Goal: Check status: Check status

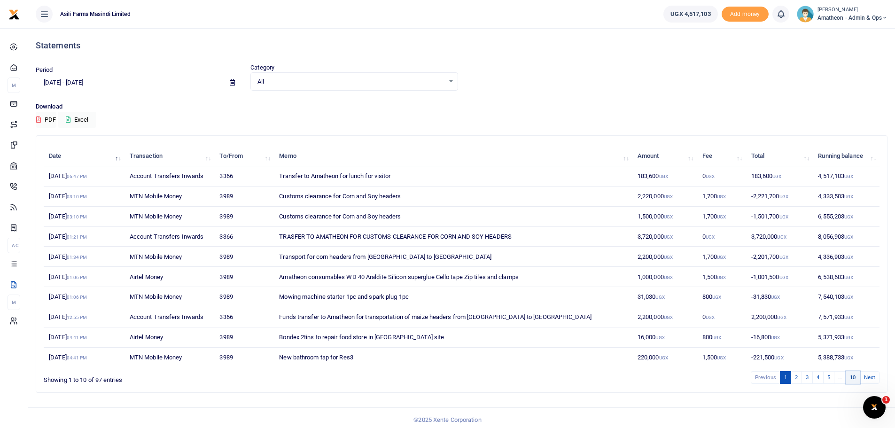
click at [851, 376] on link "10" at bounding box center [853, 377] width 14 height 13
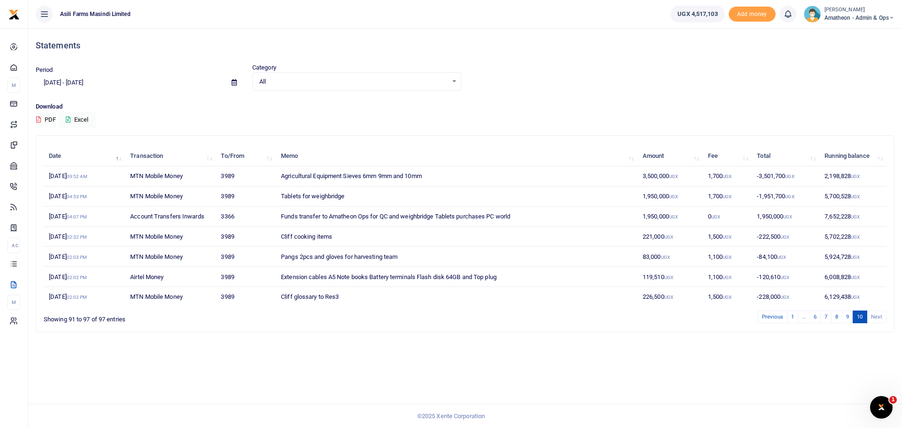
click at [869, 376] on div "Statements Period [DATE] - [DATE] Category All Select an option... All Credit D…" at bounding box center [465, 228] width 874 height 400
click at [872, 313] on li "Next" at bounding box center [877, 317] width 19 height 13
click at [860, 317] on link "10" at bounding box center [860, 317] width 14 height 13
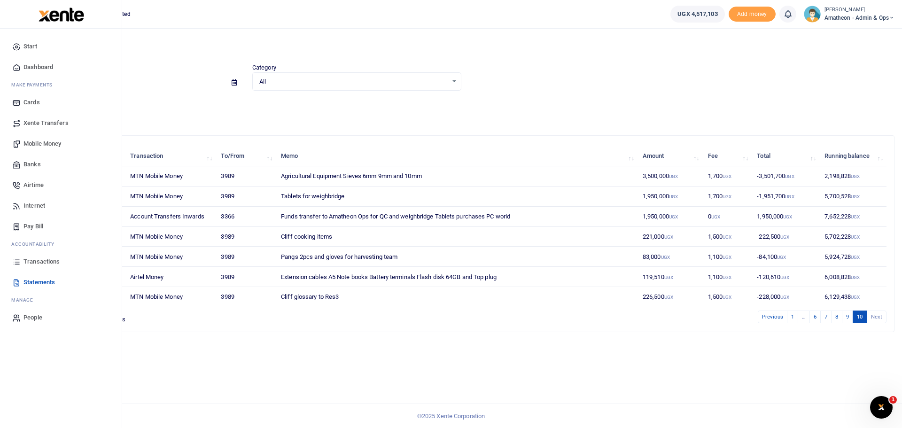
click at [38, 261] on span "Transactions" at bounding box center [41, 261] width 36 height 9
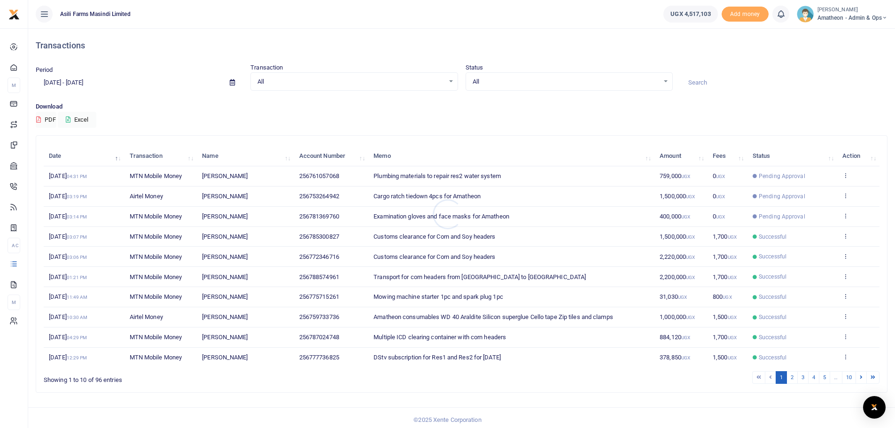
click at [853, 377] on div at bounding box center [447, 214] width 895 height 428
click at [848, 377] on div at bounding box center [447, 214] width 895 height 428
click at [848, 377] on link "10" at bounding box center [849, 377] width 14 height 13
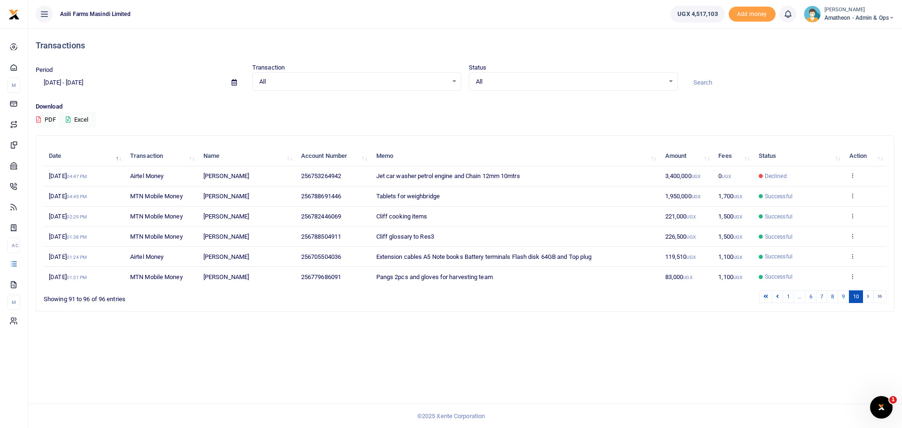
click at [866, 296] on li at bounding box center [868, 296] width 11 height 13
click at [869, 298] on li at bounding box center [868, 296] width 11 height 13
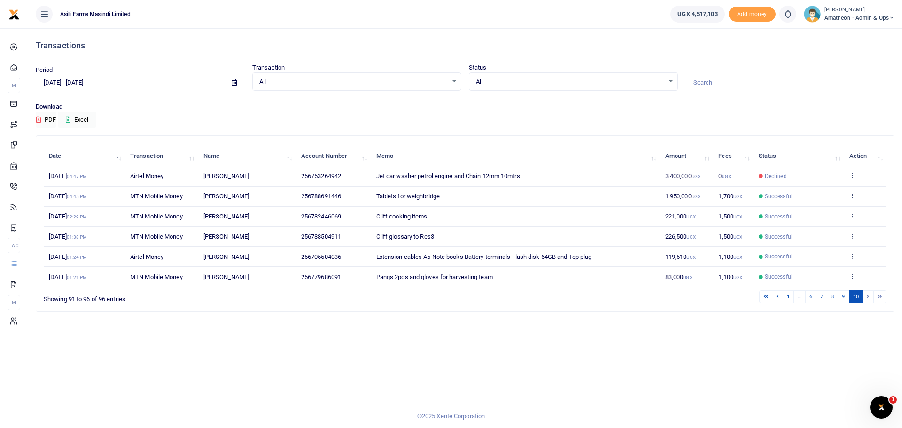
click at [882, 297] on li at bounding box center [880, 296] width 13 height 13
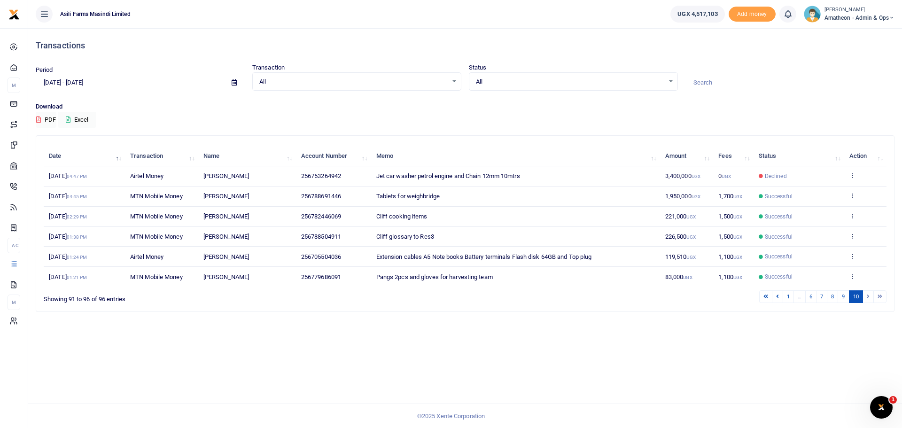
click at [882, 297] on li at bounding box center [880, 296] width 13 height 13
click at [867, 296] on li at bounding box center [868, 296] width 11 height 13
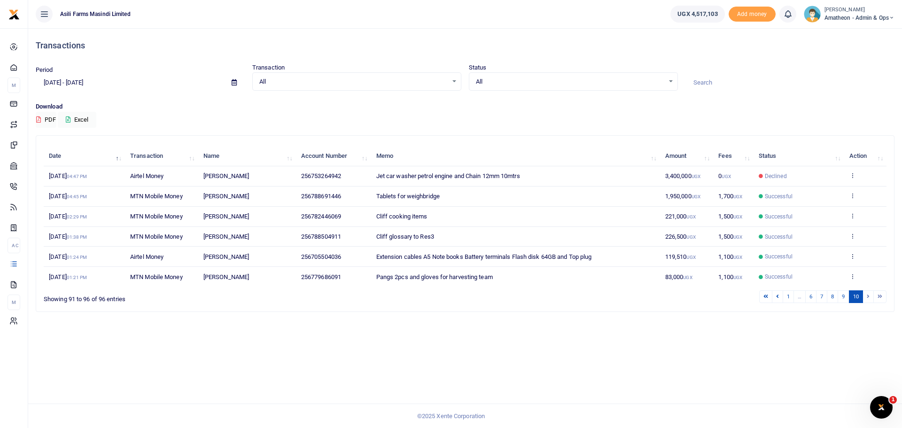
click at [867, 296] on li at bounding box center [868, 296] width 11 height 13
click at [81, 298] on div "Showing 91 to 96 of 96 entries" at bounding box center [218, 297] width 348 height 15
click at [118, 298] on div "Showing 91 to 96 of 96 entries" at bounding box center [218, 297] width 348 height 15
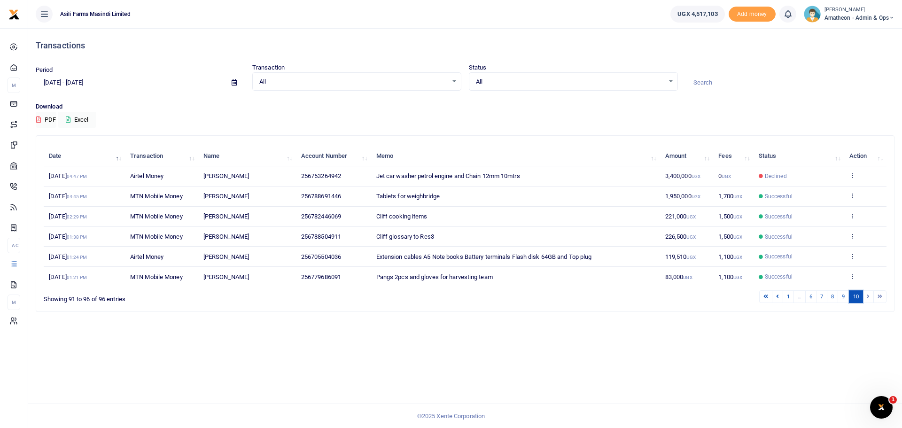
click at [857, 295] on link "10" at bounding box center [856, 296] width 14 height 13
click at [869, 297] on li at bounding box center [868, 296] width 11 height 13
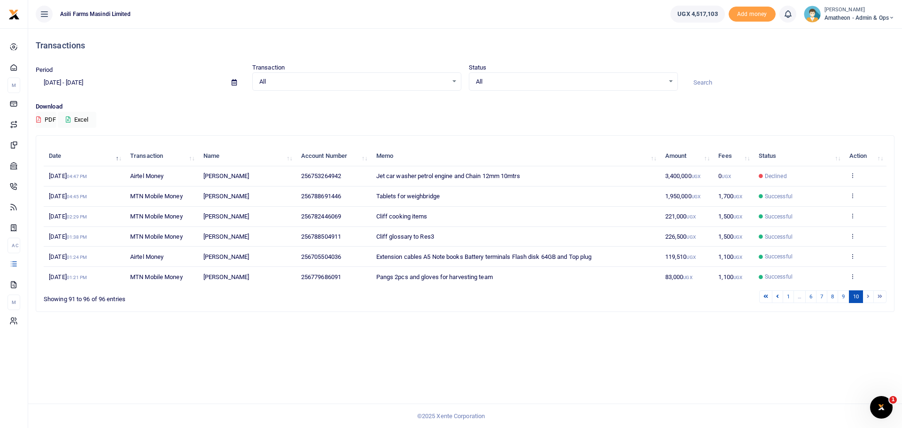
click at [869, 297] on li at bounding box center [868, 296] width 11 height 13
click at [232, 81] on icon at bounding box center [234, 82] width 5 height 6
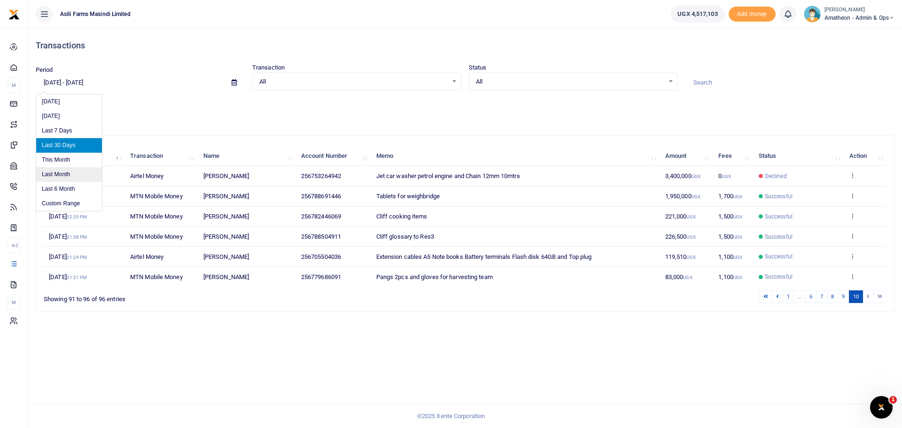
click at [55, 172] on li "Last Month" at bounding box center [69, 174] width 66 height 15
type input "07/01/2025 - 07/31/2025"
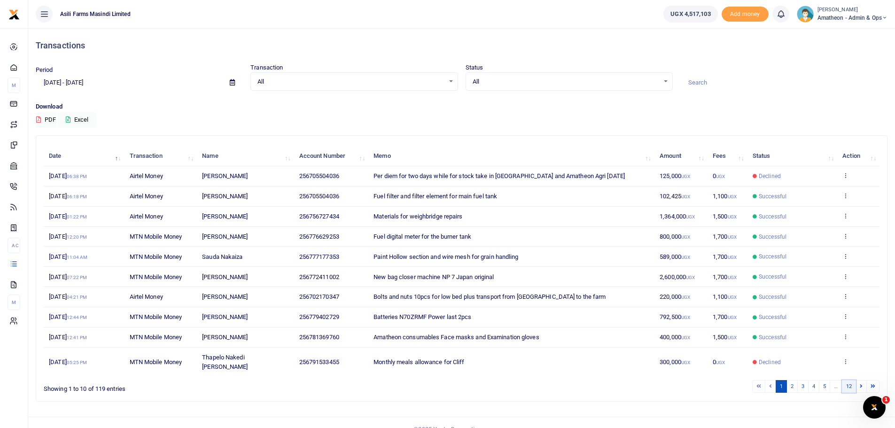
click at [850, 380] on link "12" at bounding box center [849, 386] width 14 height 13
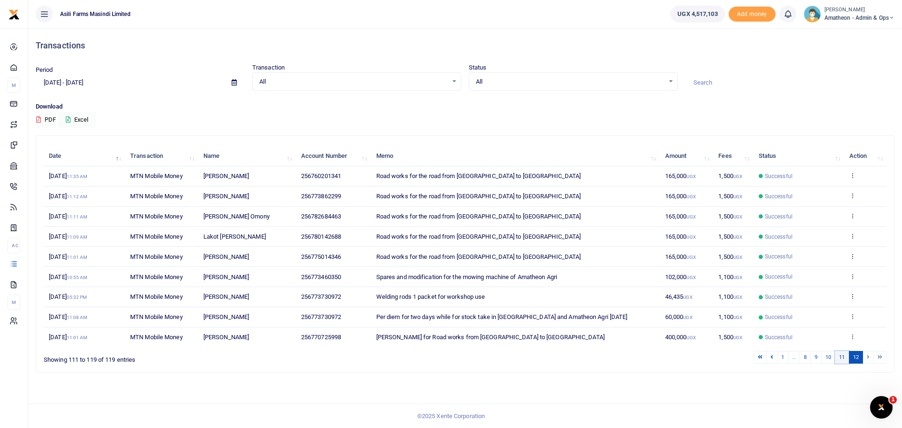
click at [841, 355] on link "11" at bounding box center [842, 357] width 14 height 13
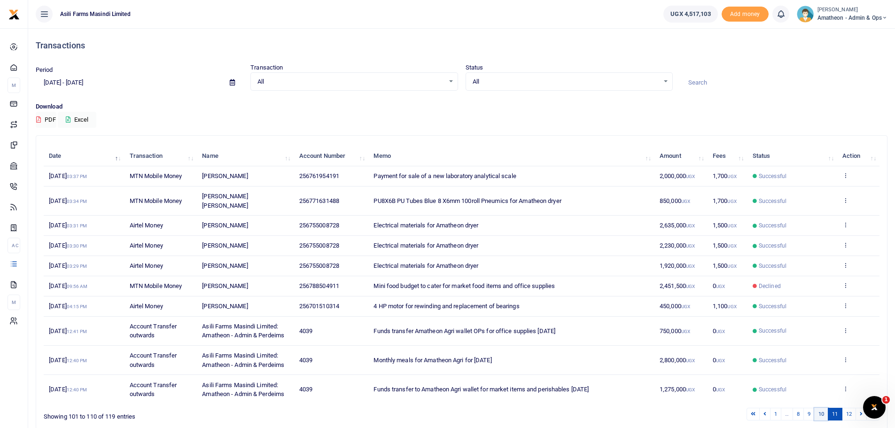
click at [823, 408] on link "10" at bounding box center [821, 414] width 14 height 13
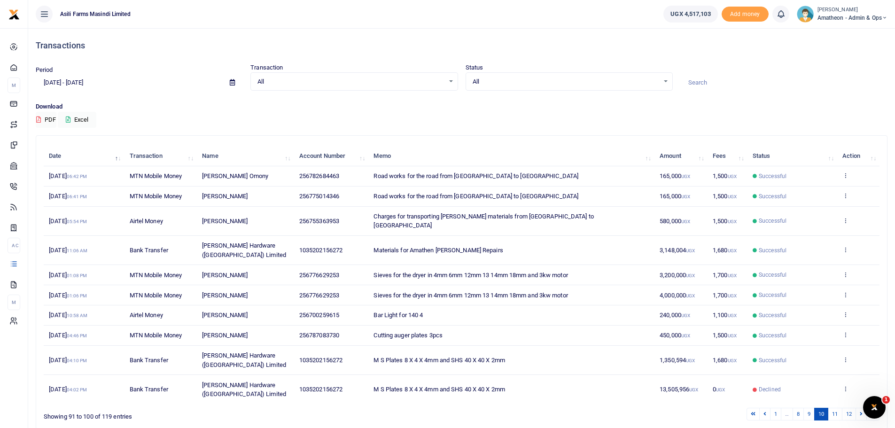
click at [353, 407] on div "Showing 91 to 100 of 119 entries" at bounding box center [216, 414] width 345 height 15
click at [833, 408] on link "11" at bounding box center [835, 414] width 14 height 13
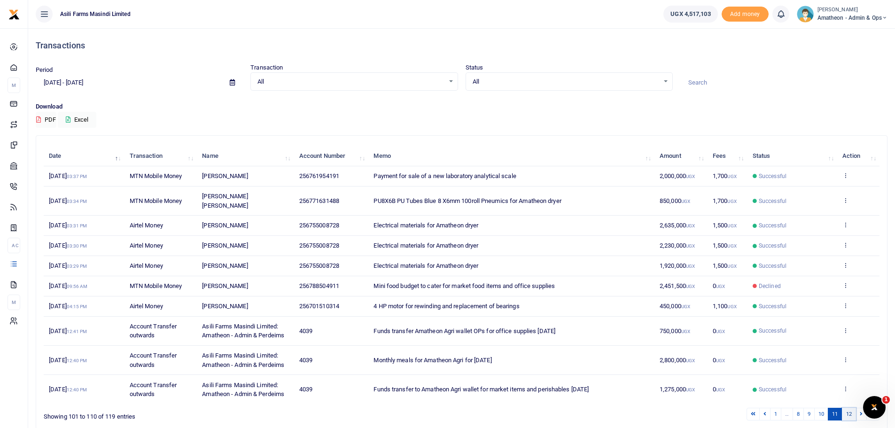
click at [851, 408] on link "12" at bounding box center [849, 414] width 14 height 13
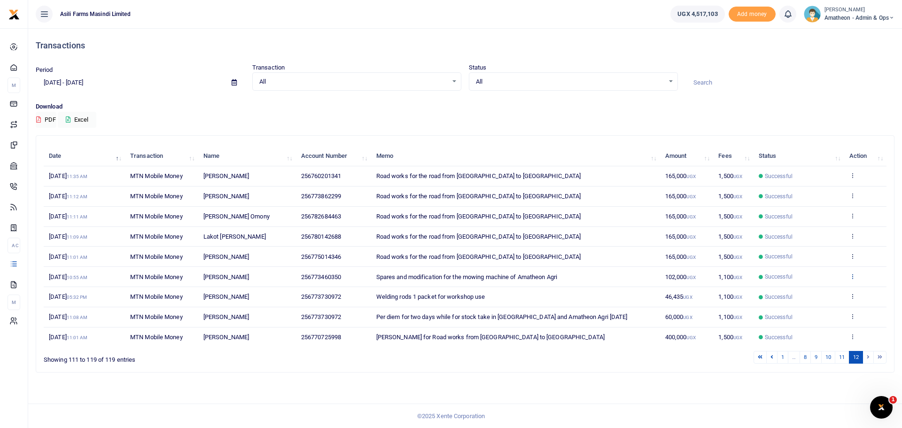
click at [853, 276] on icon at bounding box center [853, 276] width 6 height 7
click at [821, 289] on link "View details" at bounding box center [818, 291] width 74 height 13
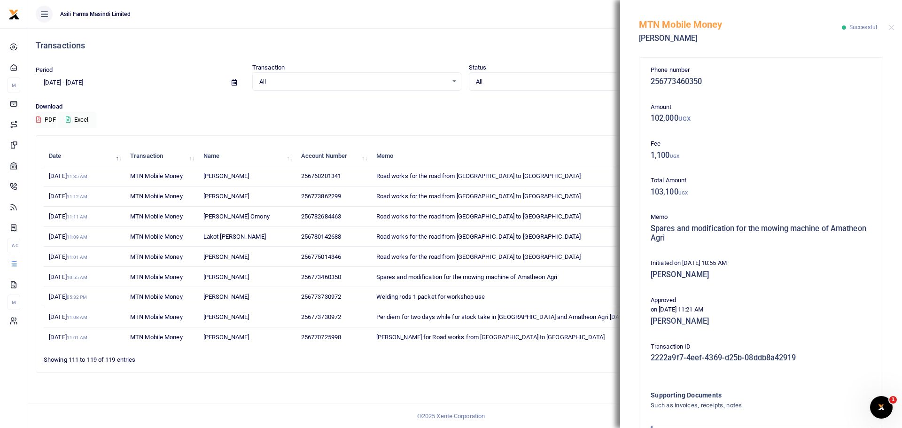
scroll to position [81, 0]
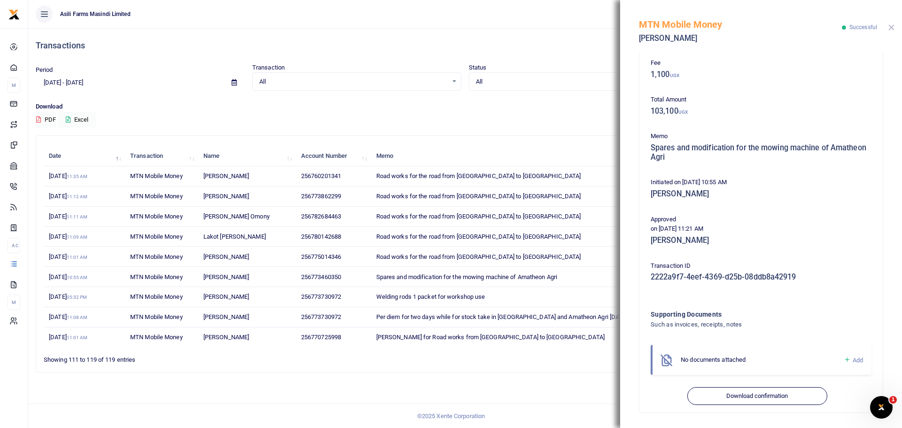
click at [893, 26] on button "Close" at bounding box center [892, 27] width 6 height 6
